Goal: Information Seeking & Learning: Learn about a topic

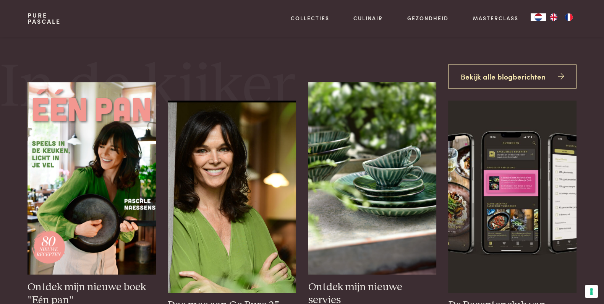
scroll to position [279, 0]
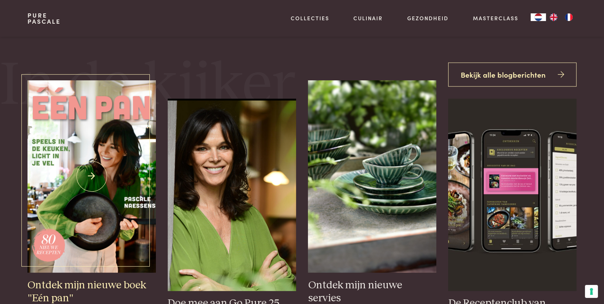
click at [108, 193] on img at bounding box center [92, 176] width 128 height 192
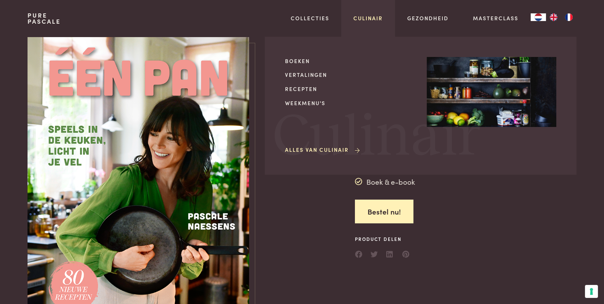
click at [378, 19] on link "Culinair" at bounding box center [367, 18] width 29 height 8
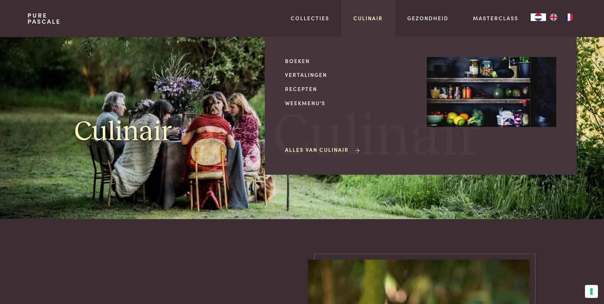
click at [368, 21] on link "Culinair" at bounding box center [367, 18] width 29 height 8
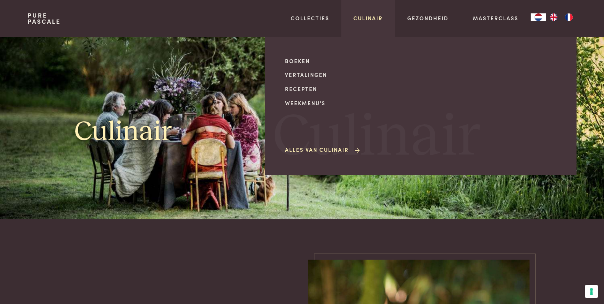
click at [374, 20] on link "Culinair" at bounding box center [367, 18] width 29 height 8
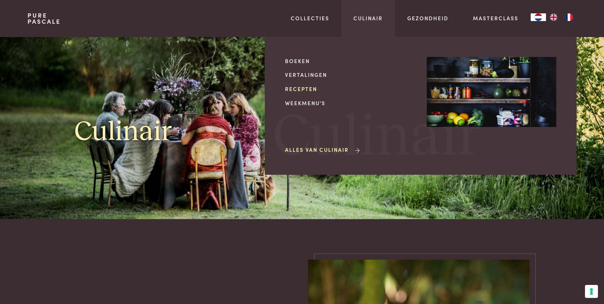
click at [297, 90] on link "Recepten" at bounding box center [350, 89] width 130 height 8
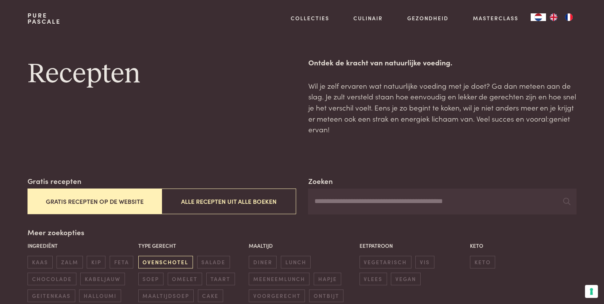
click at [164, 258] on span "ovenschotel" at bounding box center [165, 262] width 55 height 13
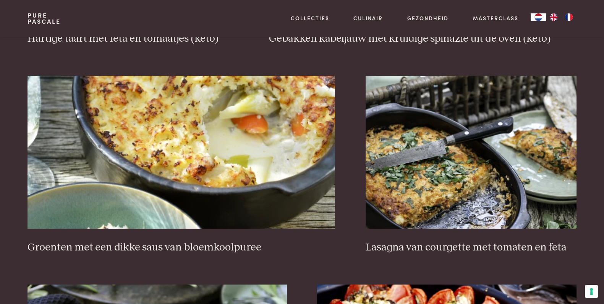
scroll to position [710, 0]
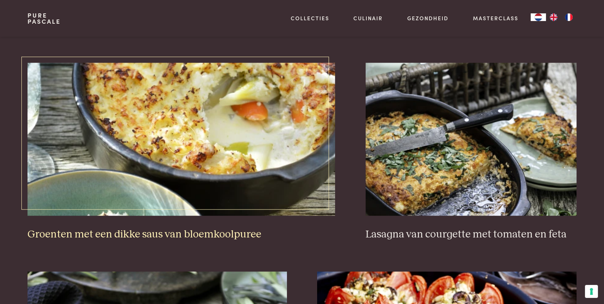
click at [226, 133] on img at bounding box center [182, 139] width 308 height 153
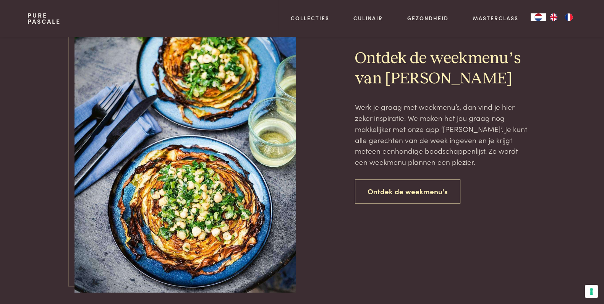
scroll to position [1487, 0]
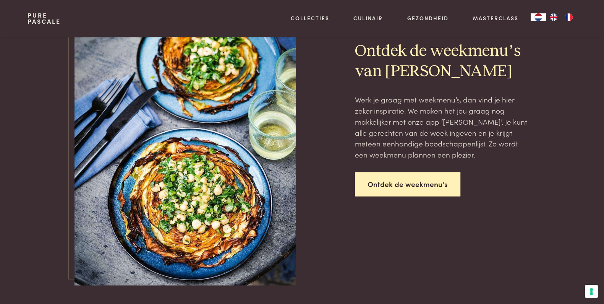
click at [409, 185] on link "Ontdek de weekmenu's" at bounding box center [407, 184] width 105 height 24
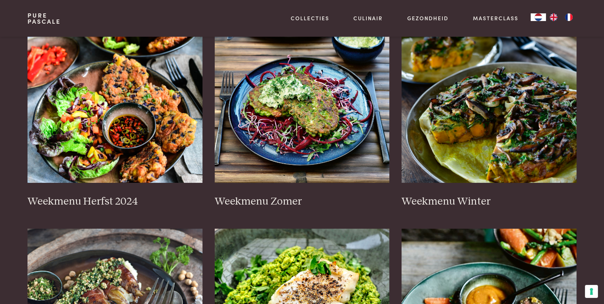
scroll to position [178, 0]
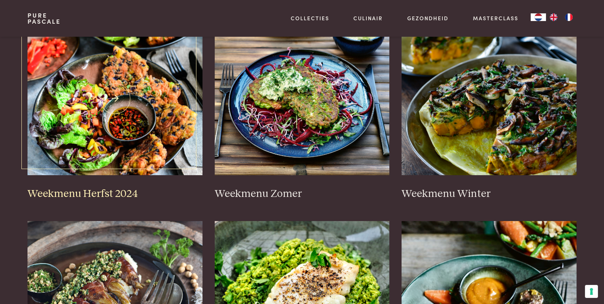
click at [103, 189] on h3 "Weekmenu Herfst 2024" at bounding box center [115, 193] width 175 height 13
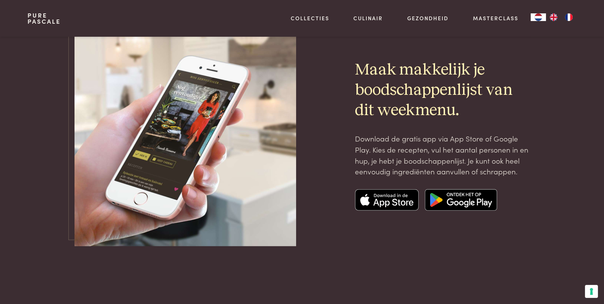
scroll to position [2547, 0]
